Goal: Find specific page/section: Find specific page/section

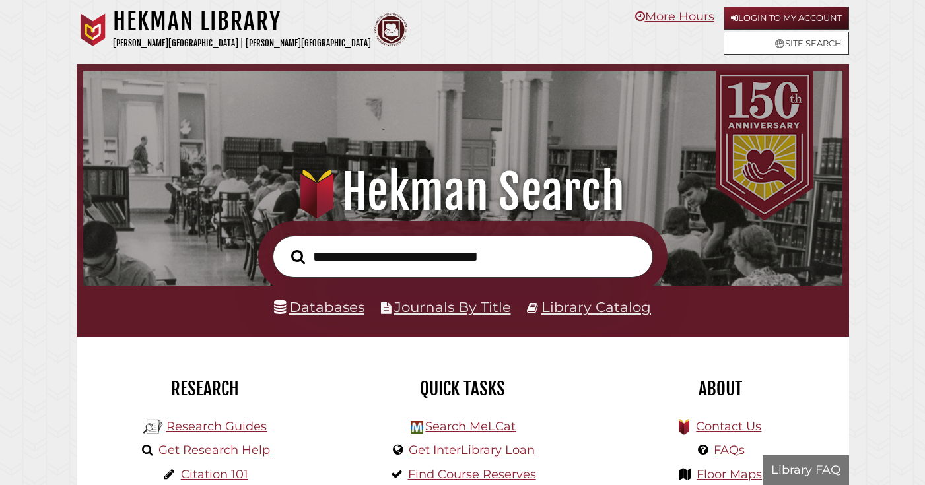
scroll to position [251, 752]
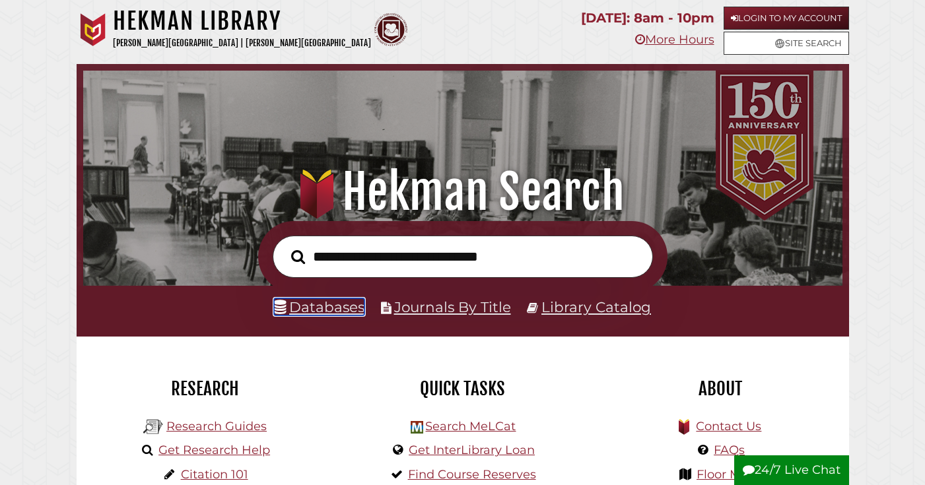
click at [346, 308] on link "Databases" at bounding box center [319, 306] width 90 height 17
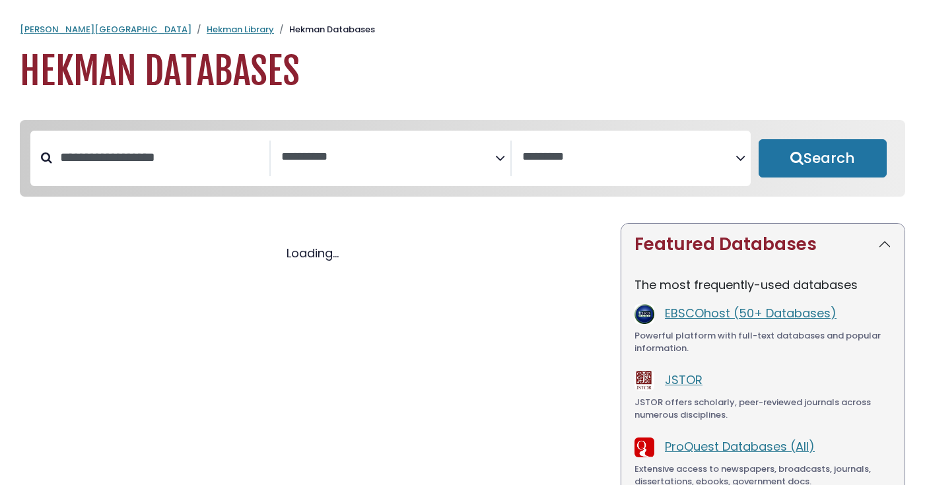
select select "Database Subject Filter"
select select "Database Vendors Filter"
select select "Database Subject Filter"
select select "Database Vendors Filter"
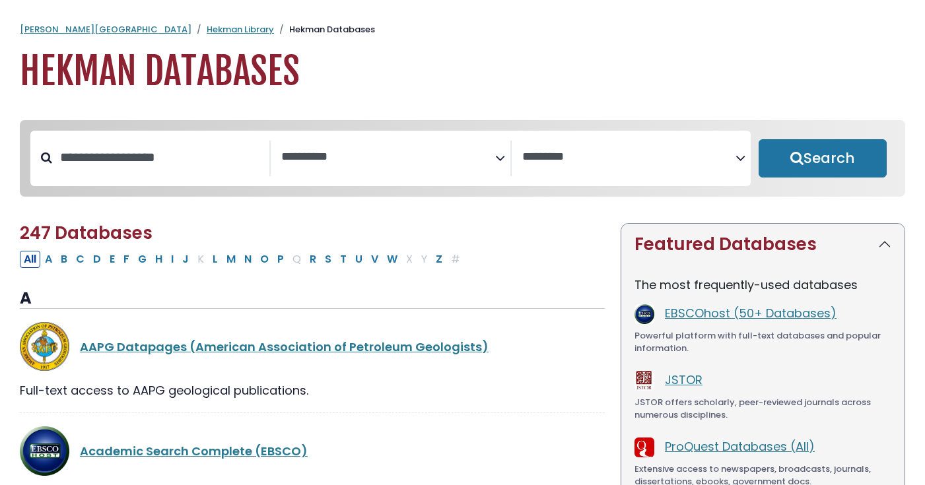
scroll to position [34, 0]
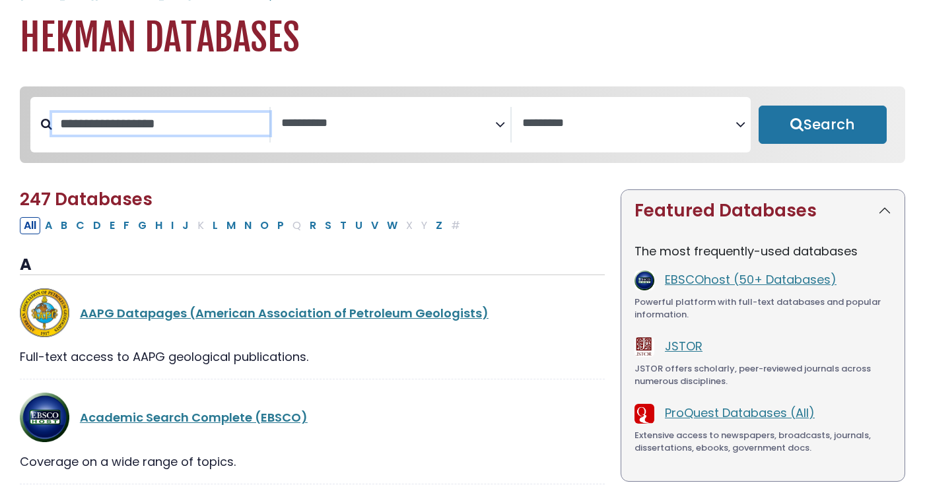
click at [197, 119] on input "Search database by title or keyword" at bounding box center [160, 124] width 217 height 22
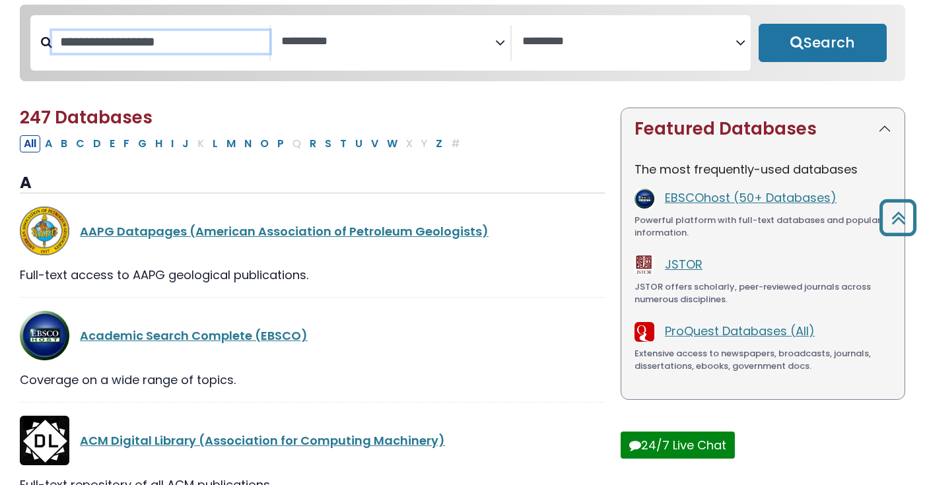
scroll to position [0, 0]
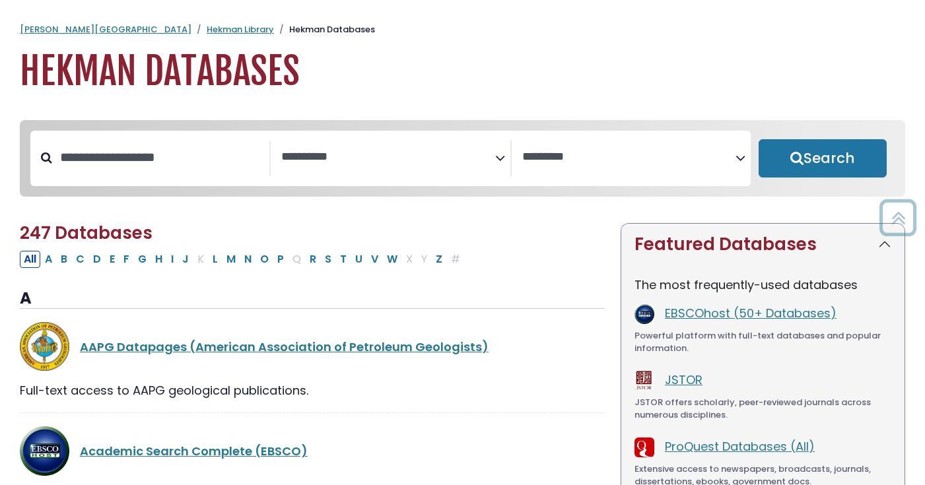
click at [348, 170] on span "Search filters" at bounding box center [387, 159] width 213 height 36
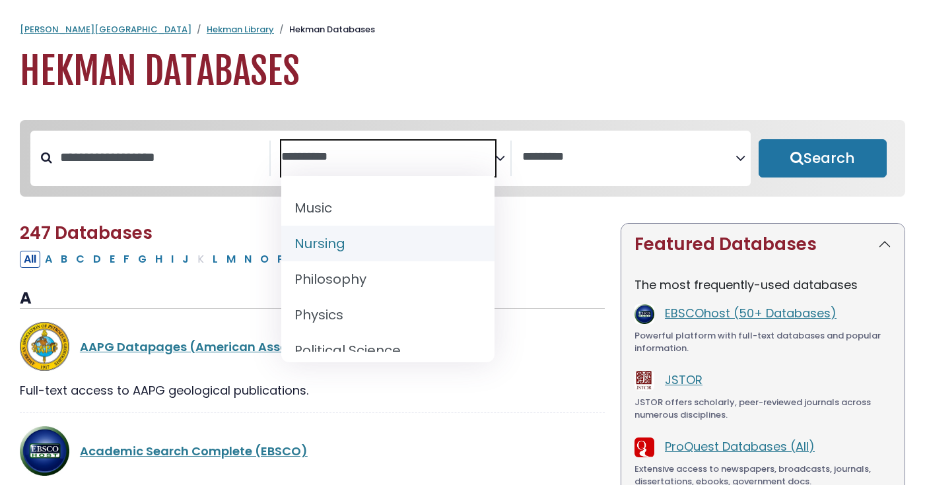
scroll to position [1001, 0]
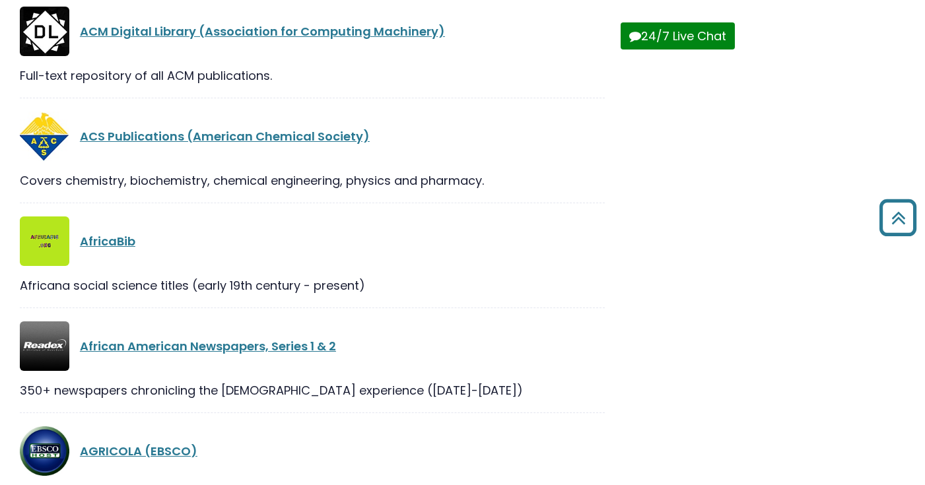
scroll to position [0, 0]
